Goal: Task Accomplishment & Management: Manage account settings

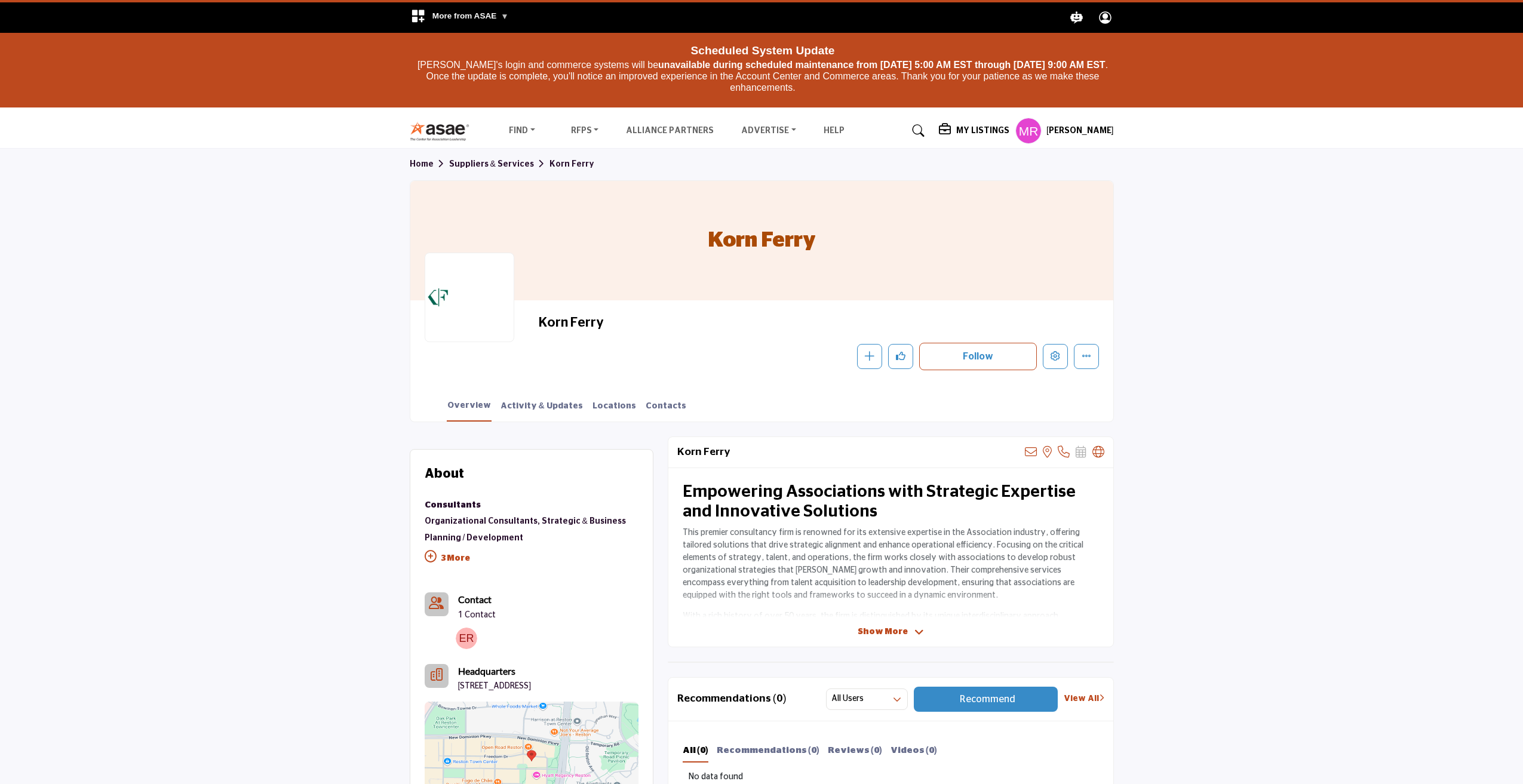
click at [978, 126] on h5 "My Listings" at bounding box center [982, 131] width 53 height 11
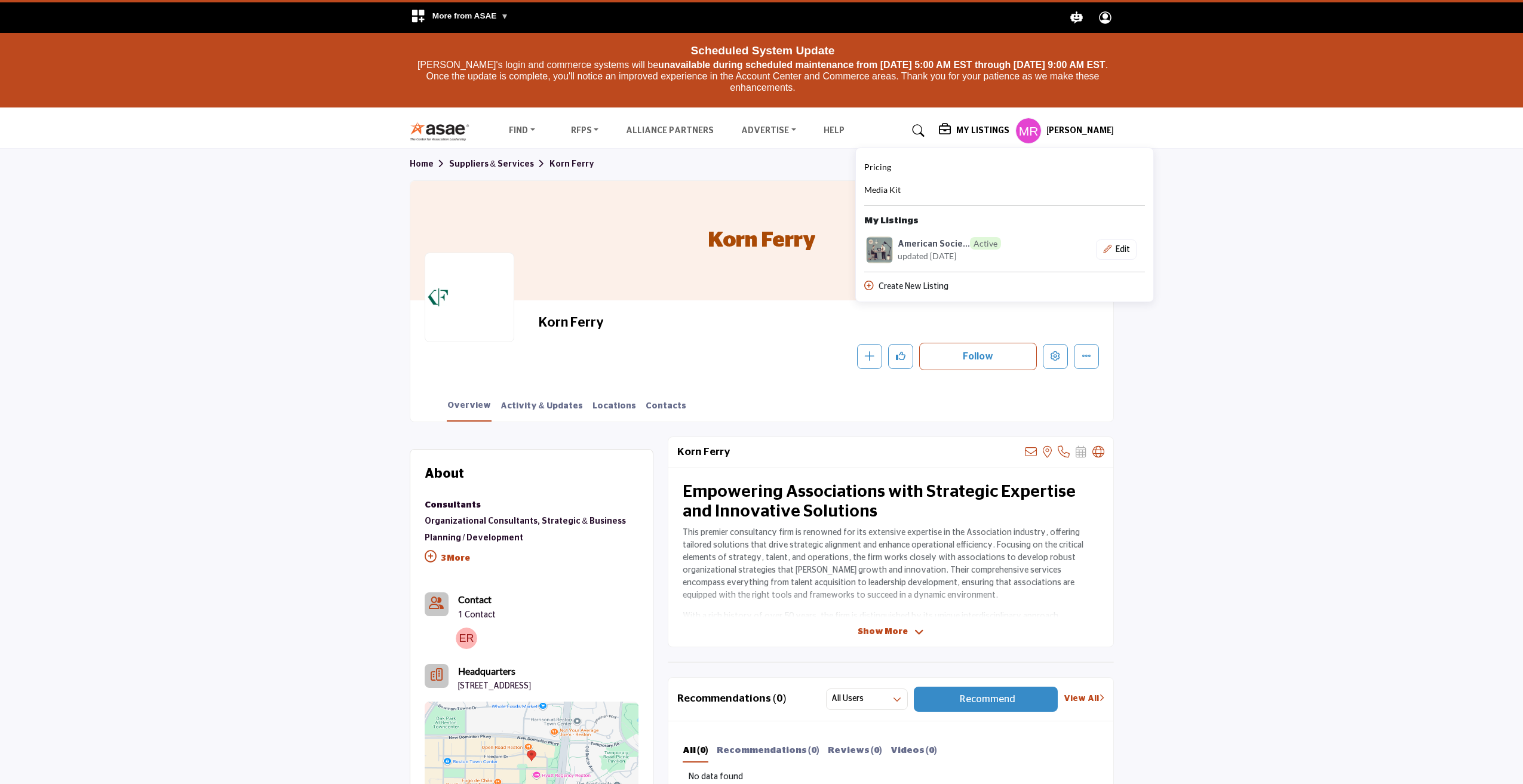
click at [1345, 236] on section "Home Suppliers & Services Korn Ferry Korn Ferry Korn Ferry Follow Following Mes…" at bounding box center [761, 285] width 1523 height 273
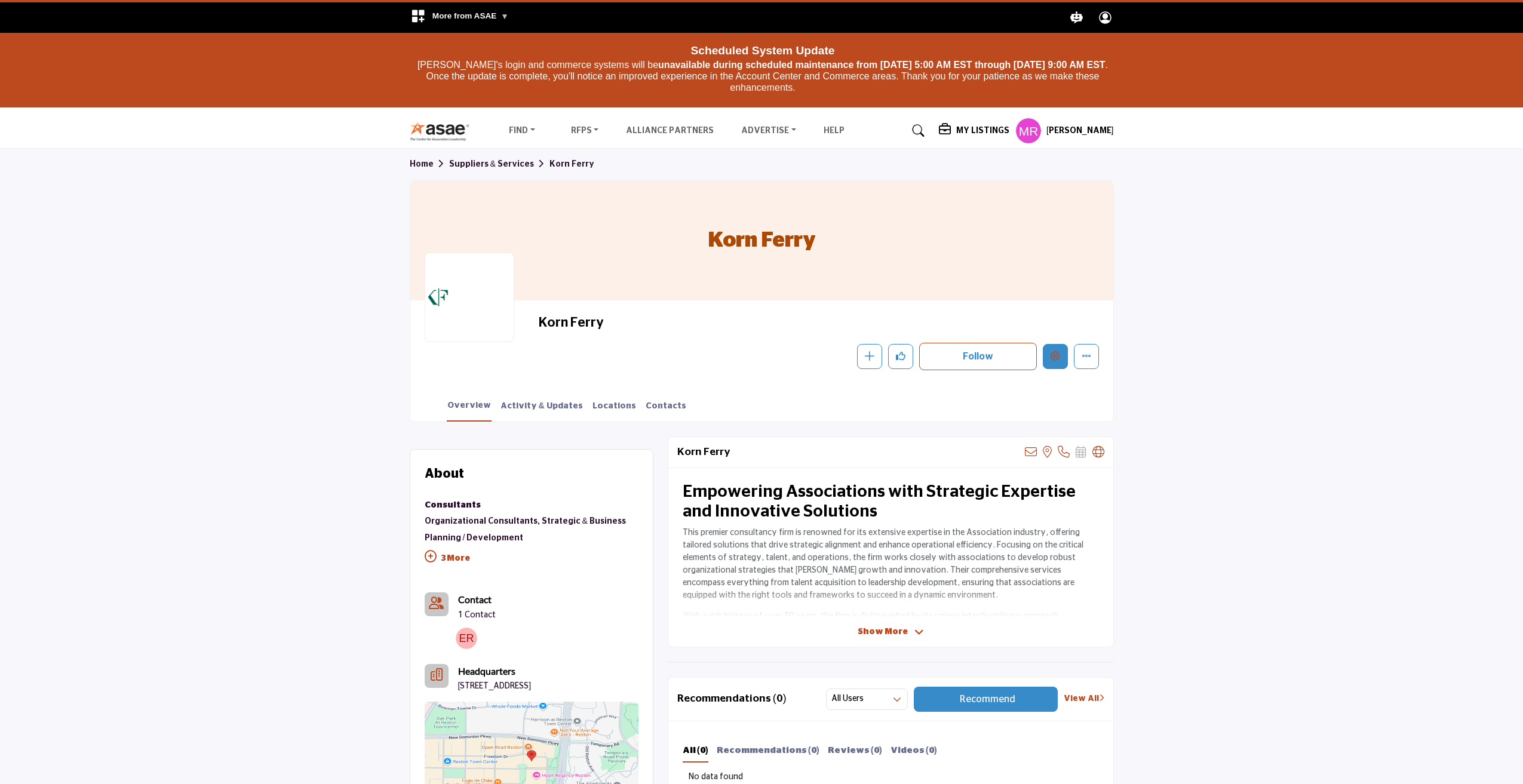
click at [1059, 365] on button "Edit company" at bounding box center [1055, 356] width 25 height 25
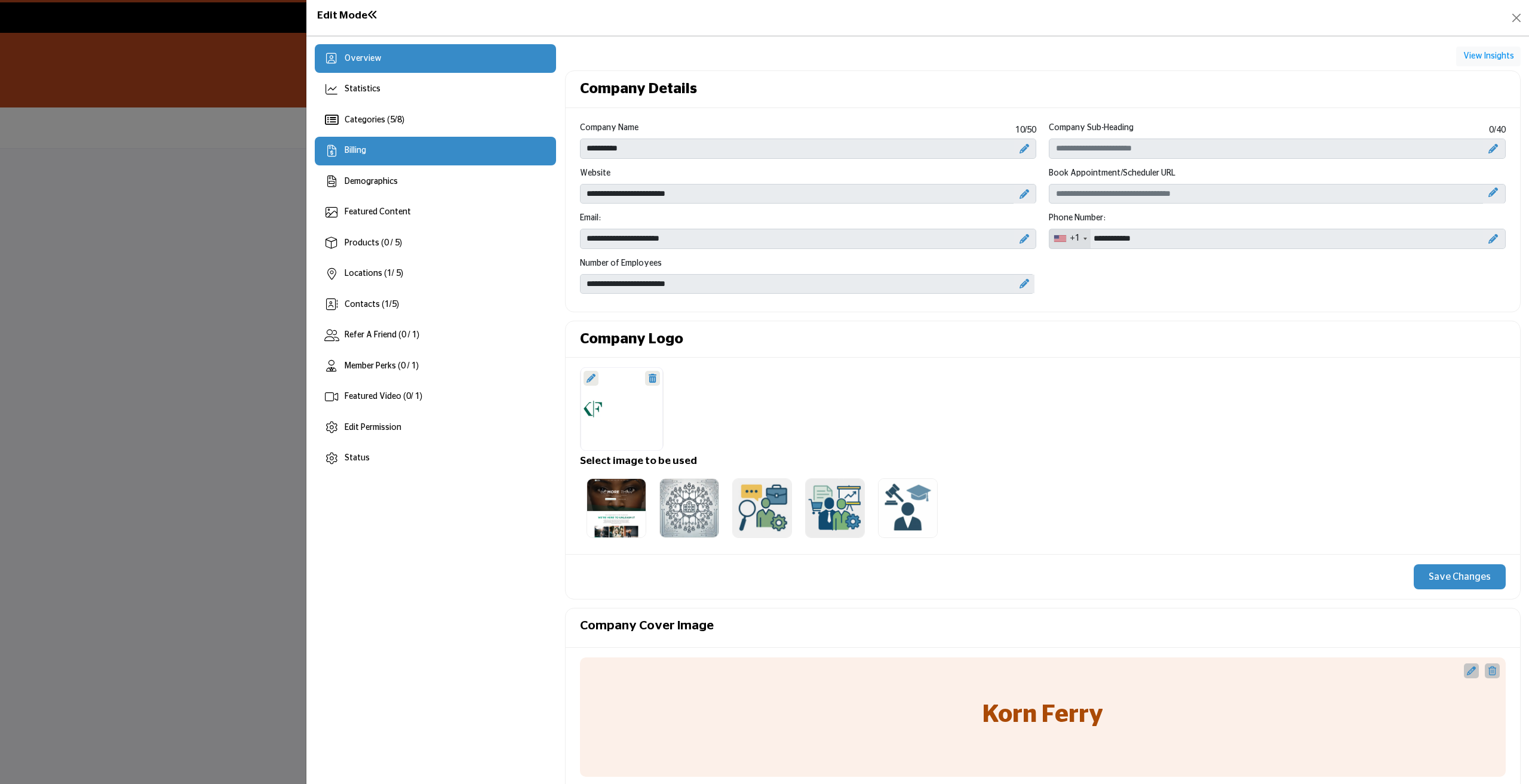
click at [369, 156] on div "Billing" at bounding box center [435, 151] width 241 height 28
